Goal: Find specific page/section: Find specific page/section

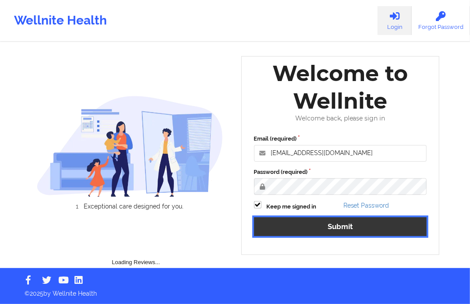
click at [295, 231] on button "Submit" at bounding box center [340, 226] width 173 height 19
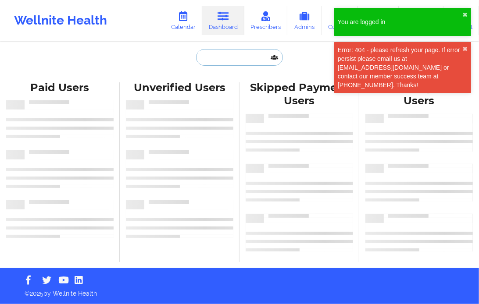
click at [218, 56] on input "text" at bounding box center [239, 57] width 87 height 17
click at [465, 44] on div "Paid Unverified Skipped Failed Paid Users Unverified Users Skipped Payment User…" at bounding box center [239, 134] width 479 height 268
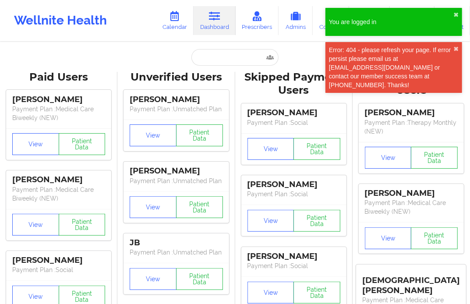
click at [453, 50] on div "Error: 404 - please refresh your page. If error persist please email us at [EMA…" at bounding box center [391, 68] width 125 height 44
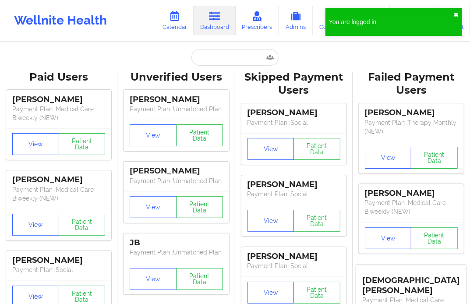
click at [454, 14] on button "✖︎" at bounding box center [456, 14] width 5 height 7
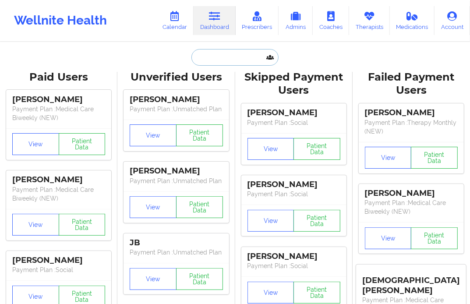
click at [221, 60] on input "text" at bounding box center [235, 57] width 87 height 17
paste input "[EMAIL_ADDRESS][DOMAIN_NAME]"
type input "[EMAIL_ADDRESS][DOMAIN_NAME]"
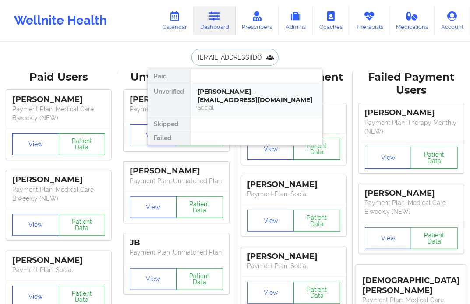
click at [221, 93] on div "[PERSON_NAME] - [EMAIL_ADDRESS][DOMAIN_NAME]" at bounding box center [257, 96] width 118 height 16
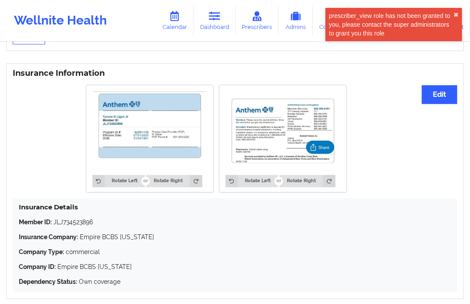
scroll to position [633, 0]
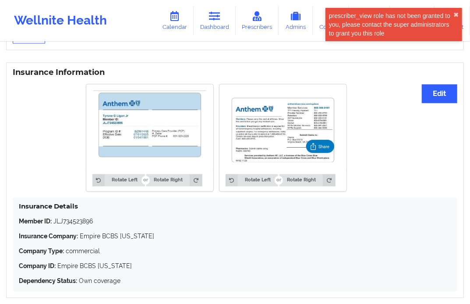
click at [169, 152] on img at bounding box center [150, 127] width 115 height 73
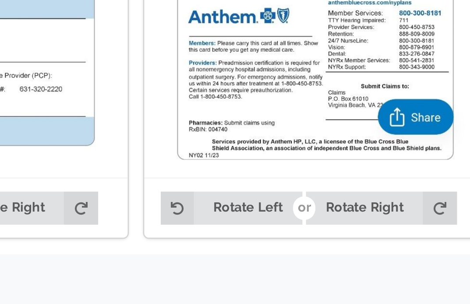
scroll to position [637, 0]
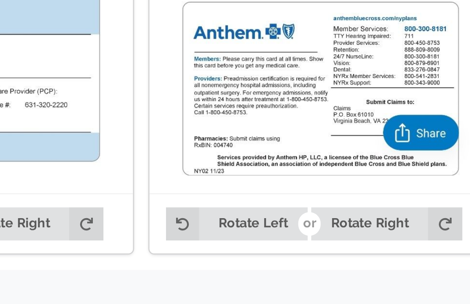
click at [205, 150] on img at bounding box center [150, 123] width 115 height 73
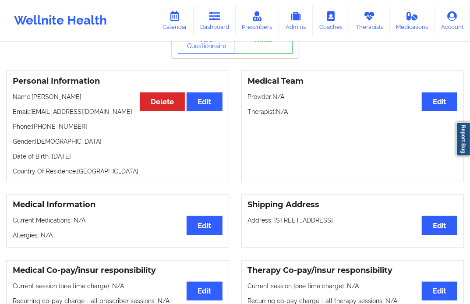
scroll to position [0, 0]
